Goal: Task Accomplishment & Management: Use online tool/utility

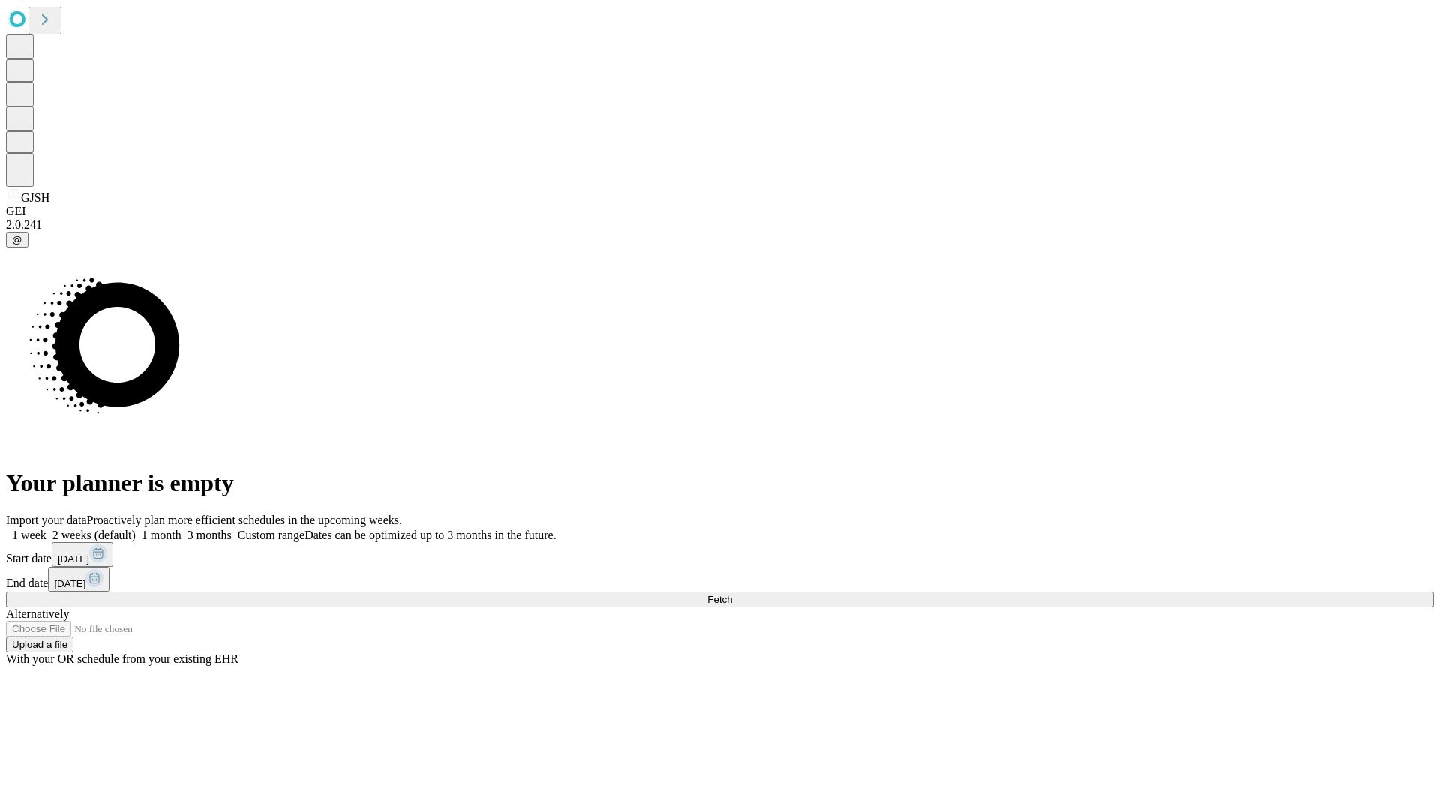
click at [732, 594] on span "Fetch" at bounding box center [719, 599] width 25 height 11
